Goal: Information Seeking & Learning: Learn about a topic

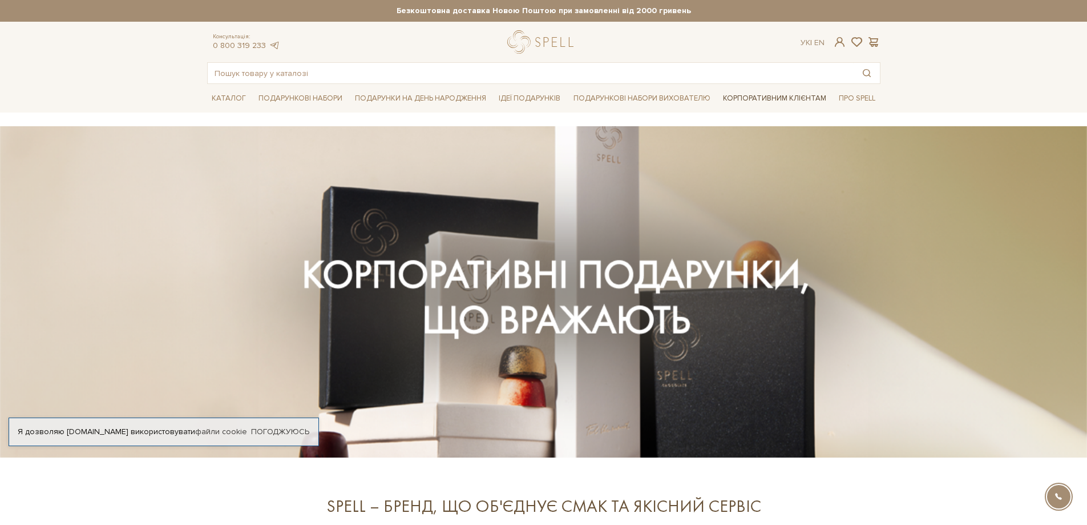
click at [763, 97] on link "Корпоративним клієнтам" at bounding box center [775, 97] width 112 height 19
